Goal: Obtain resource: Download file/media

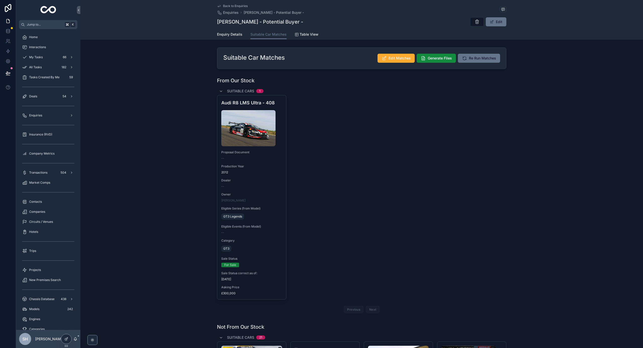
scroll to position [1065, 0]
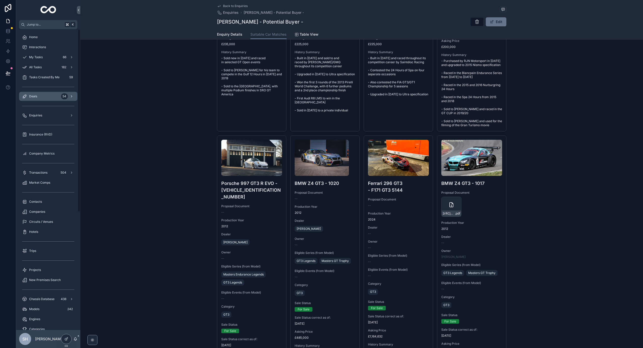
click at [36, 100] on div "Deals 54" at bounding box center [48, 96] width 52 height 8
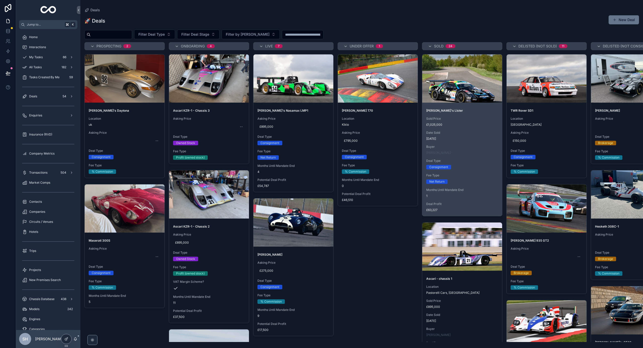
scroll to position [74, 0]
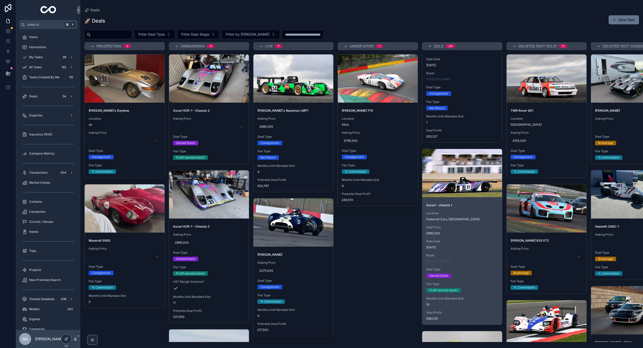
click at [471, 209] on div "Ascari - chassis 1 Location Pastorelli Cars, [GEOGRAPHIC_DATA] Sold Price £895,…" at bounding box center [462, 261] width 80 height 125
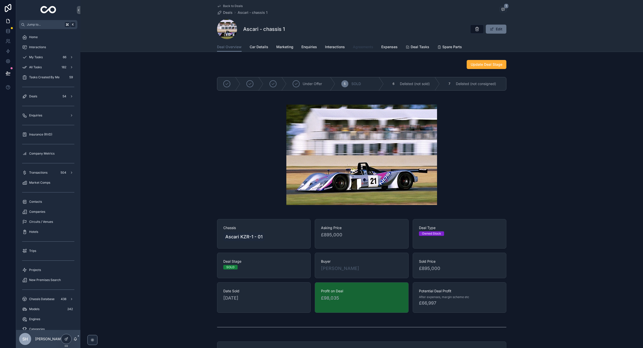
click at [355, 47] on span "Agreements" at bounding box center [363, 46] width 20 height 5
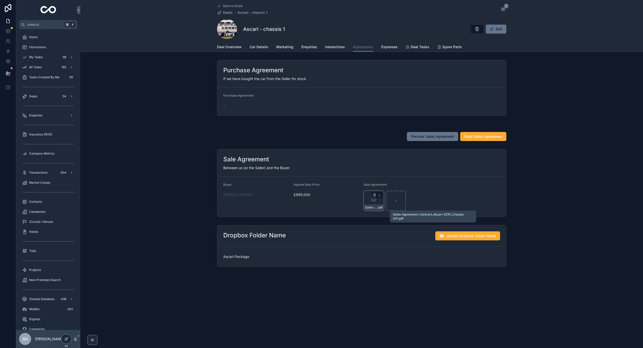
click at [375, 207] on span "Sales-Agreement-Contract_Ascari-KZR1_Chassis-001" at bounding box center [371, 208] width 12 height 4
